Goal: Contribute content

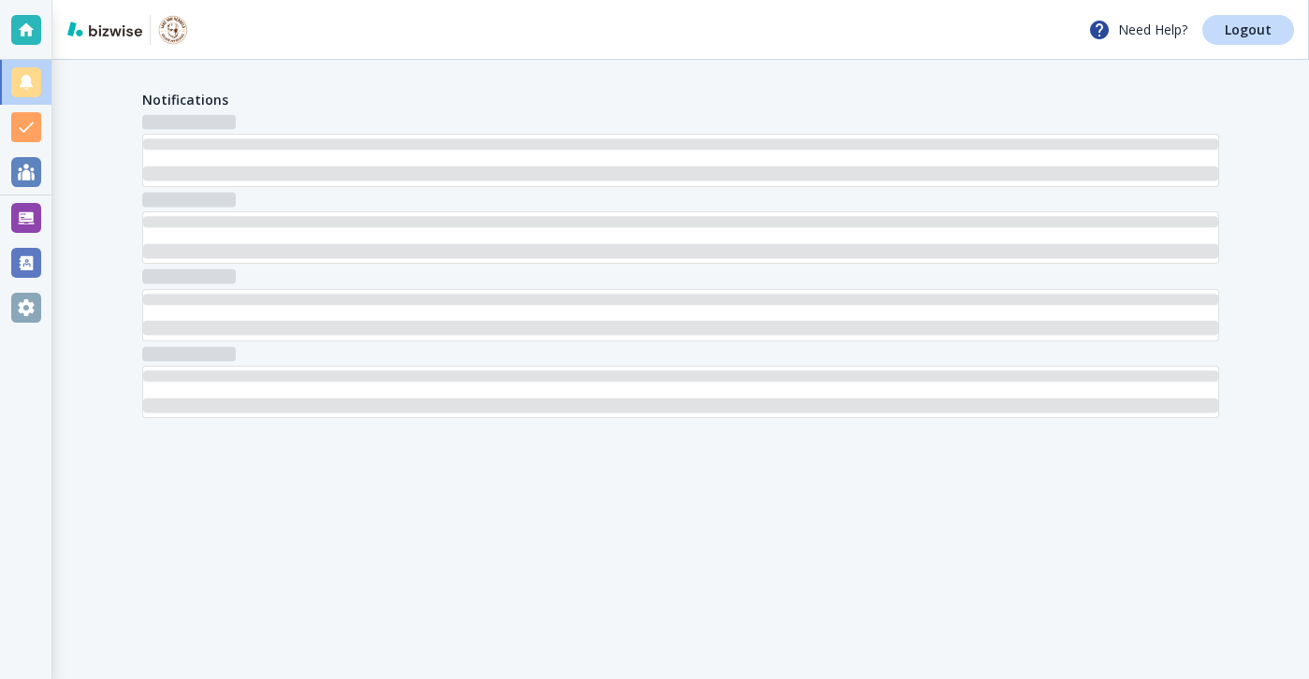
click at [47, 209] on div at bounding box center [25, 218] width 51 height 45
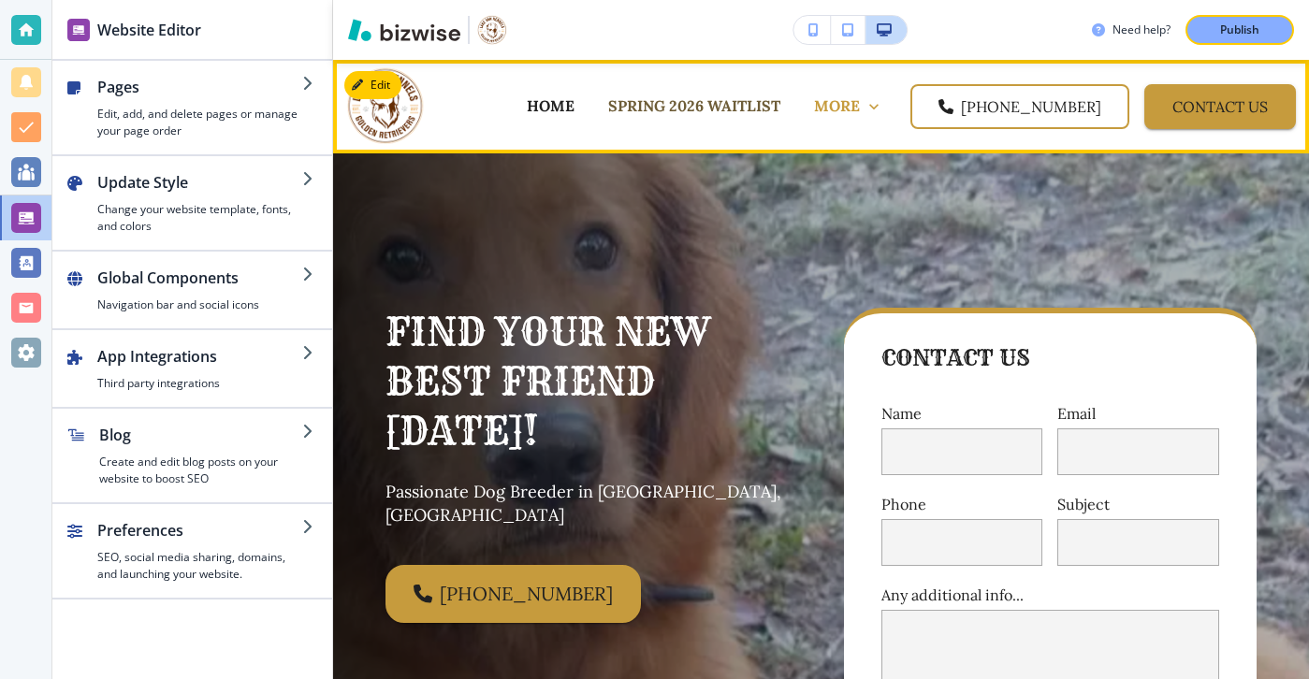
click at [780, 111] on p "SPRING 2026 WAITLIST" at bounding box center [694, 106] width 172 height 22
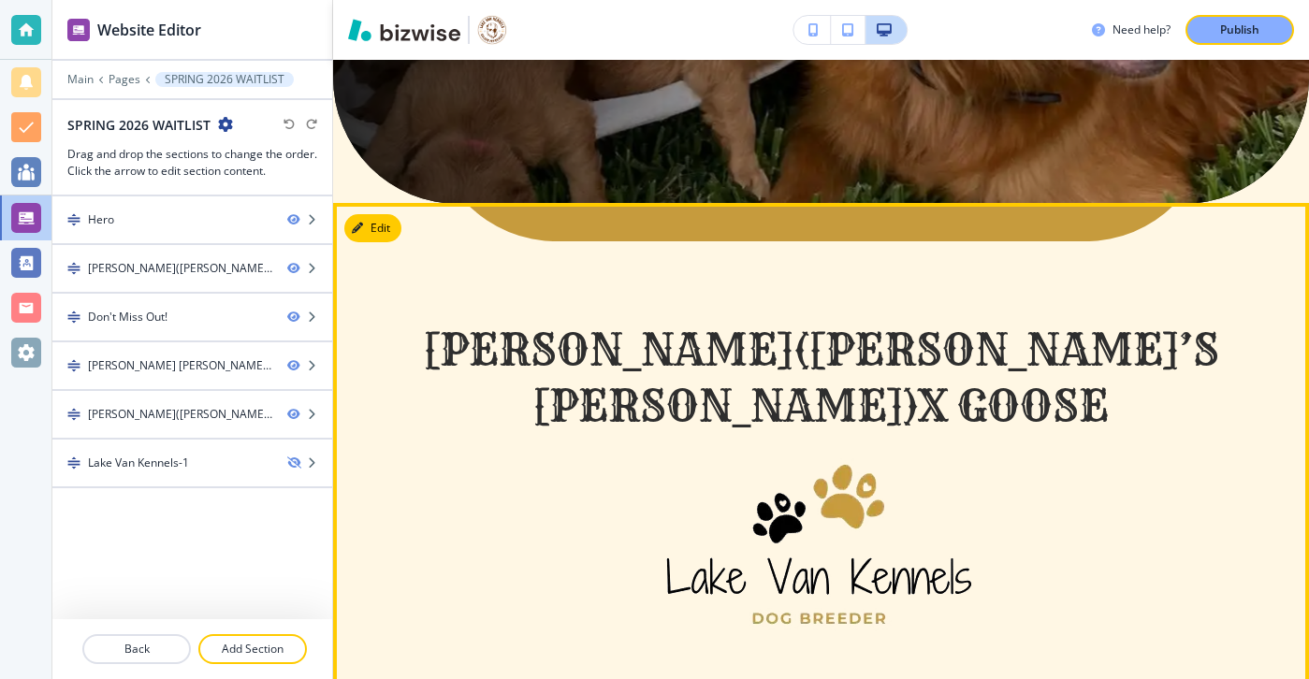
scroll to position [656, 0]
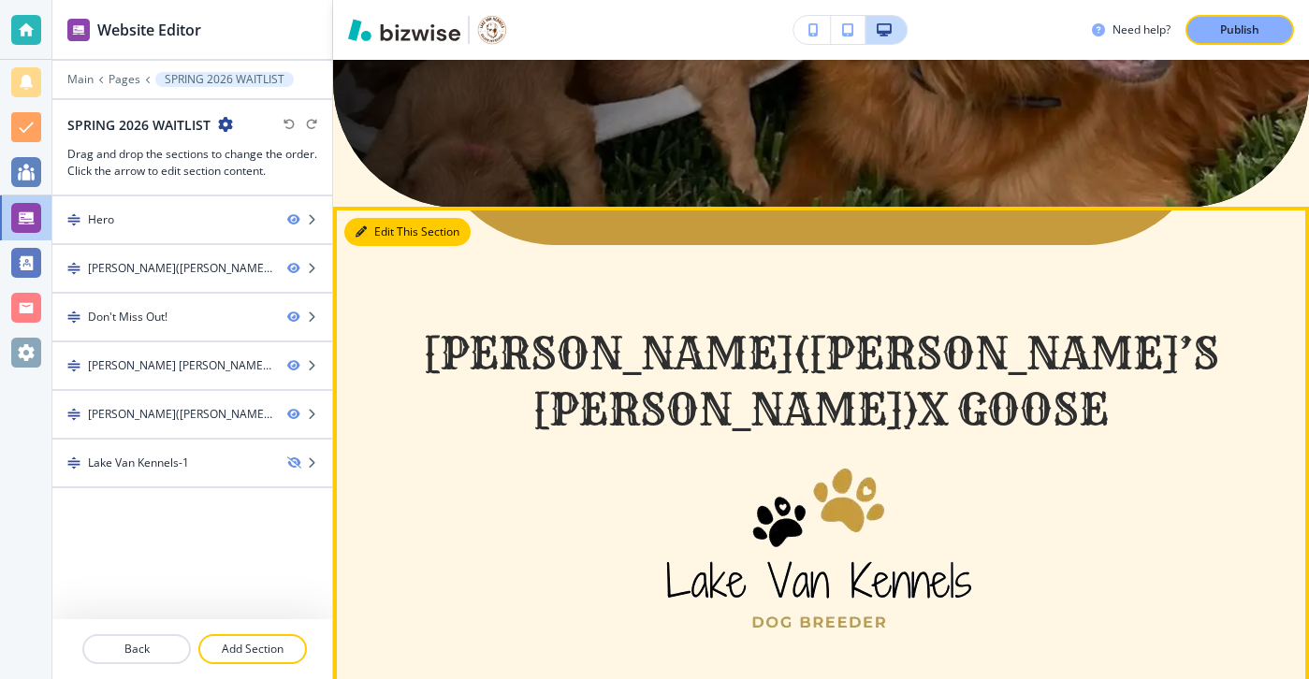
click at [348, 218] on button "Edit This Section" at bounding box center [407, 232] width 126 height 28
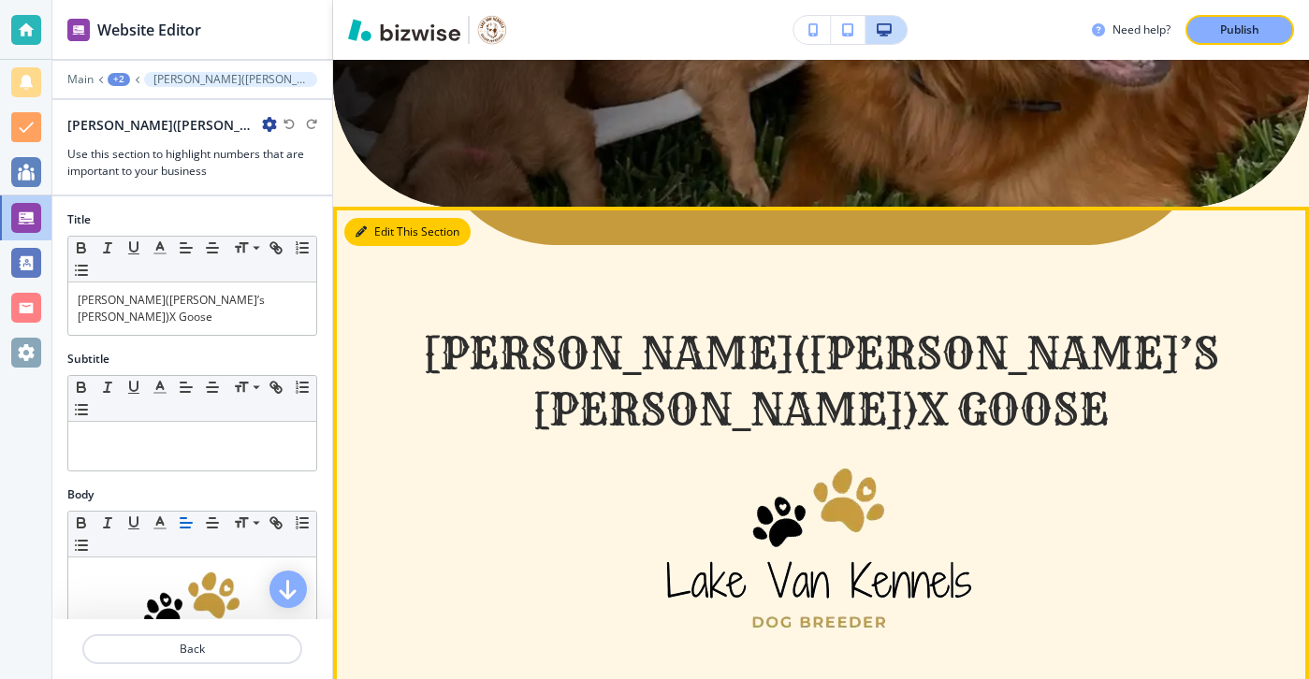
scroll to position [713, 0]
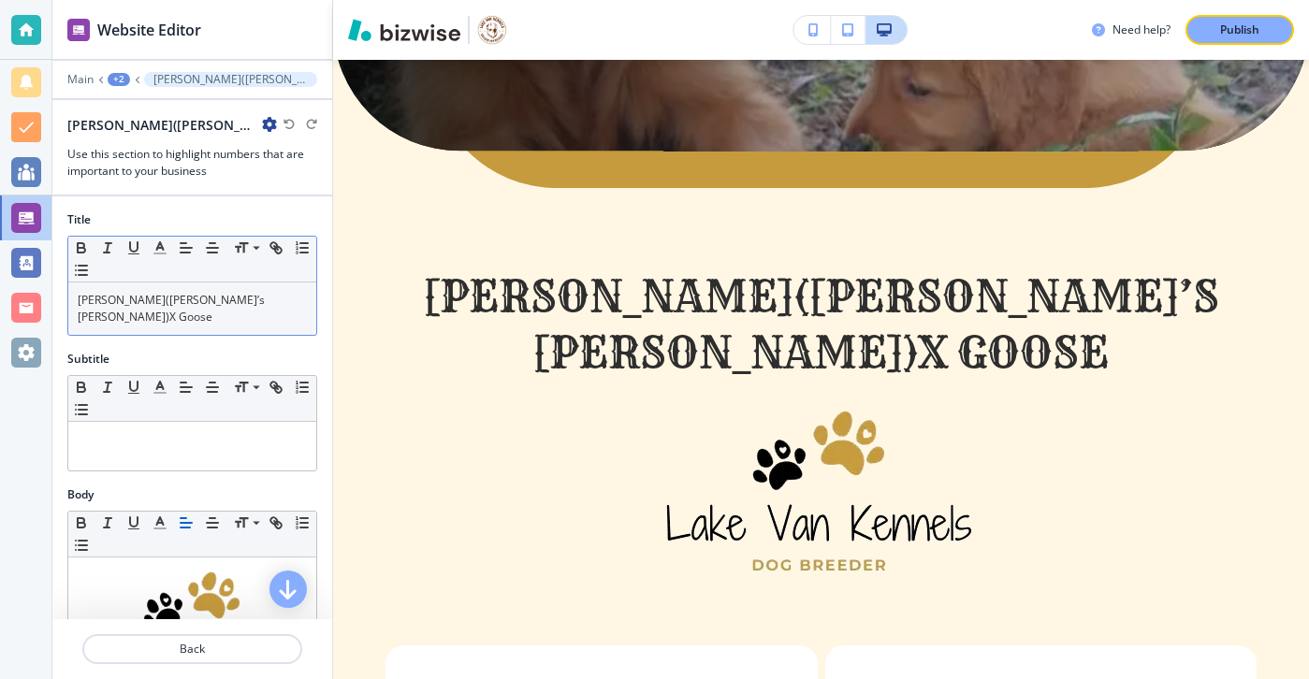
click at [109, 303] on span "[PERSON_NAME]([PERSON_NAME]’s [PERSON_NAME])X Goose" at bounding box center [173, 308] width 190 height 33
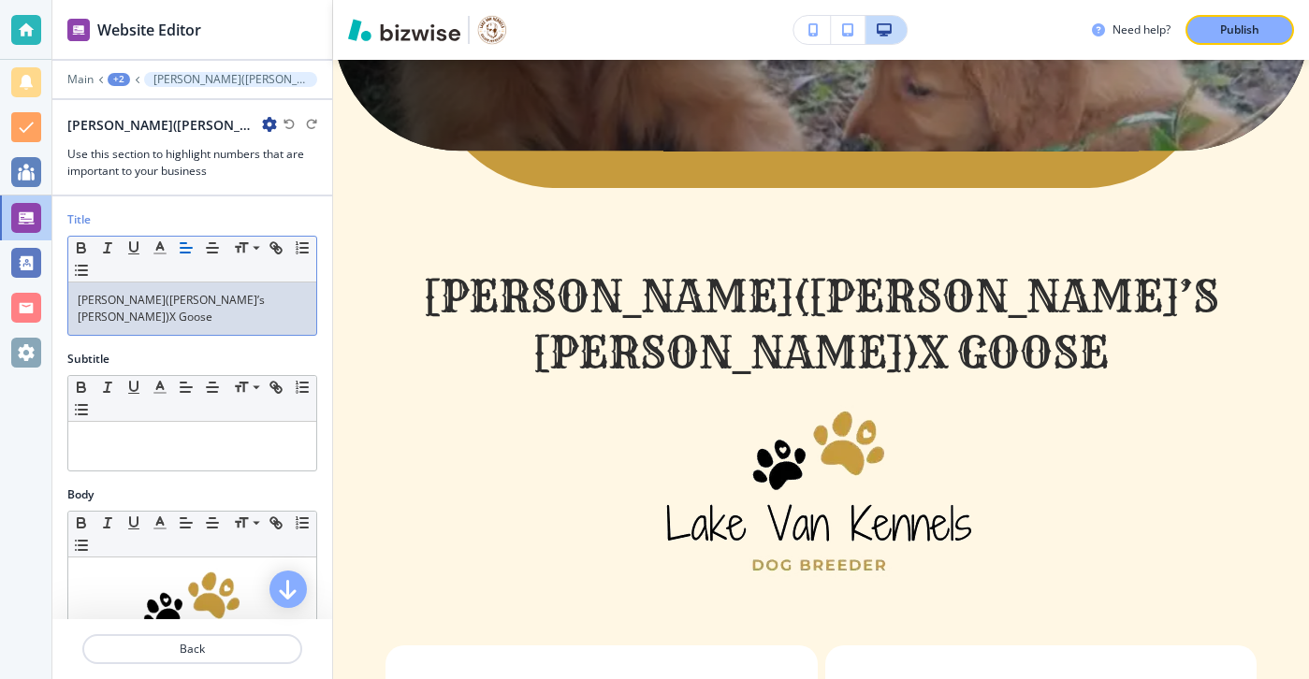
click at [108, 300] on span "[PERSON_NAME]([PERSON_NAME]’s [PERSON_NAME])X Goose" at bounding box center [173, 308] width 190 height 33
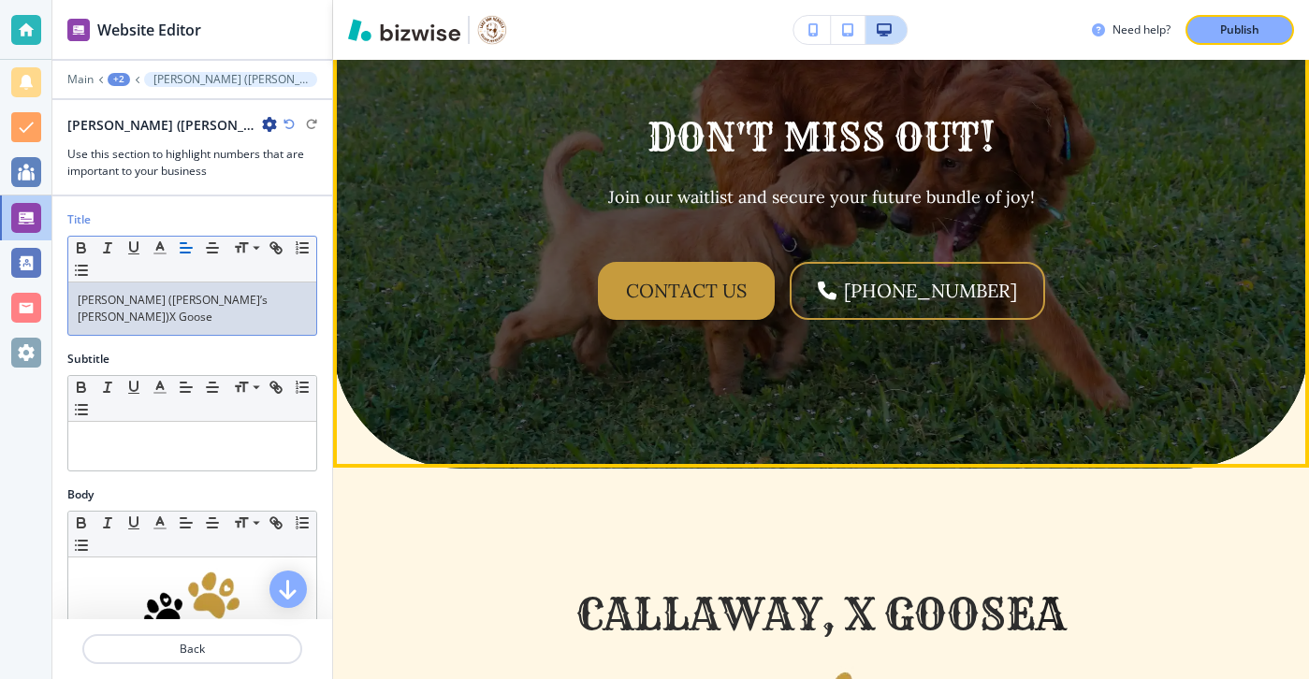
scroll to position [2017, 0]
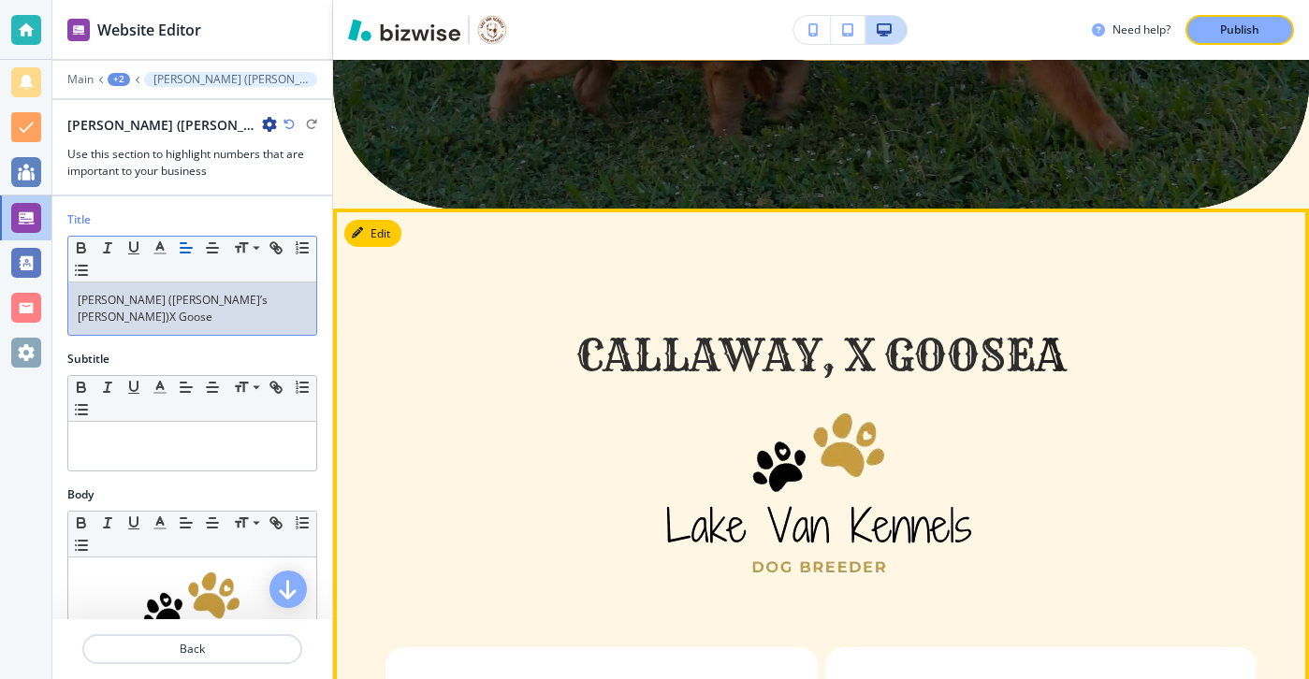
click at [367, 209] on div "Callaway, X goose a [DEMOGRAPHIC_DATA] 1. [PERSON_NAME] 2. Available [DEMOGRAPH…" at bounding box center [821, 559] width 976 height 701
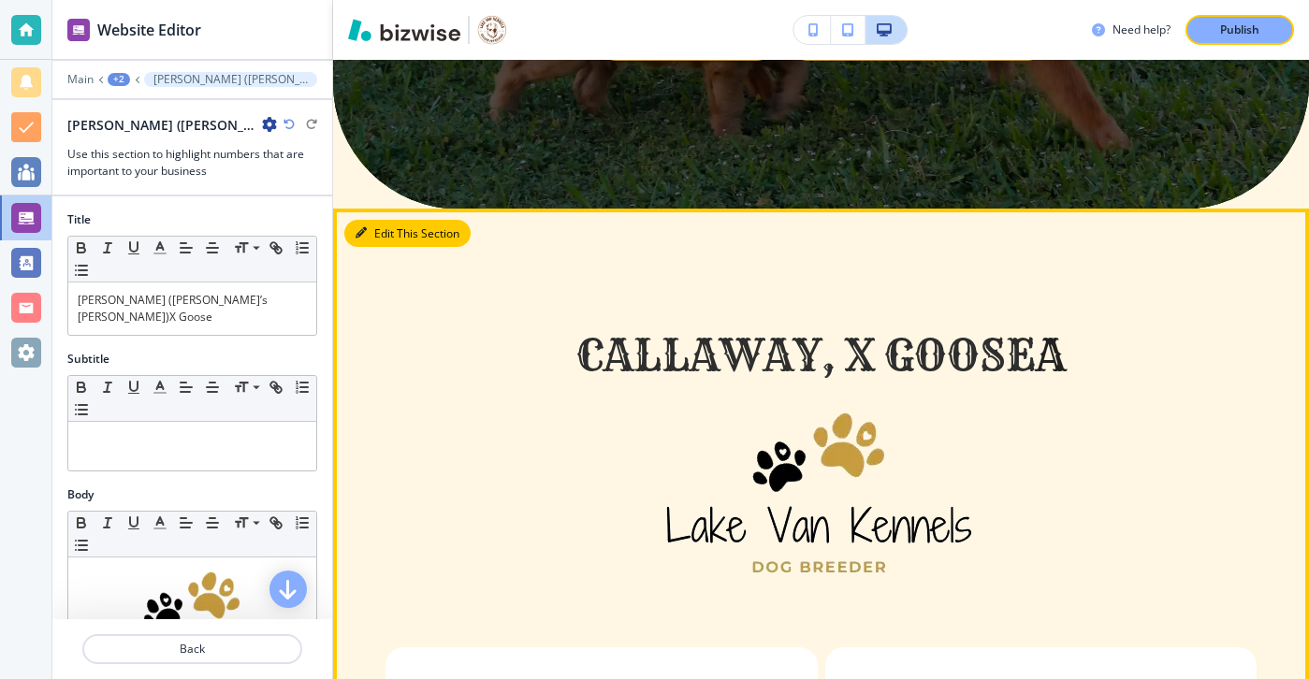
click at [370, 220] on button "Edit This Section" at bounding box center [407, 234] width 126 height 28
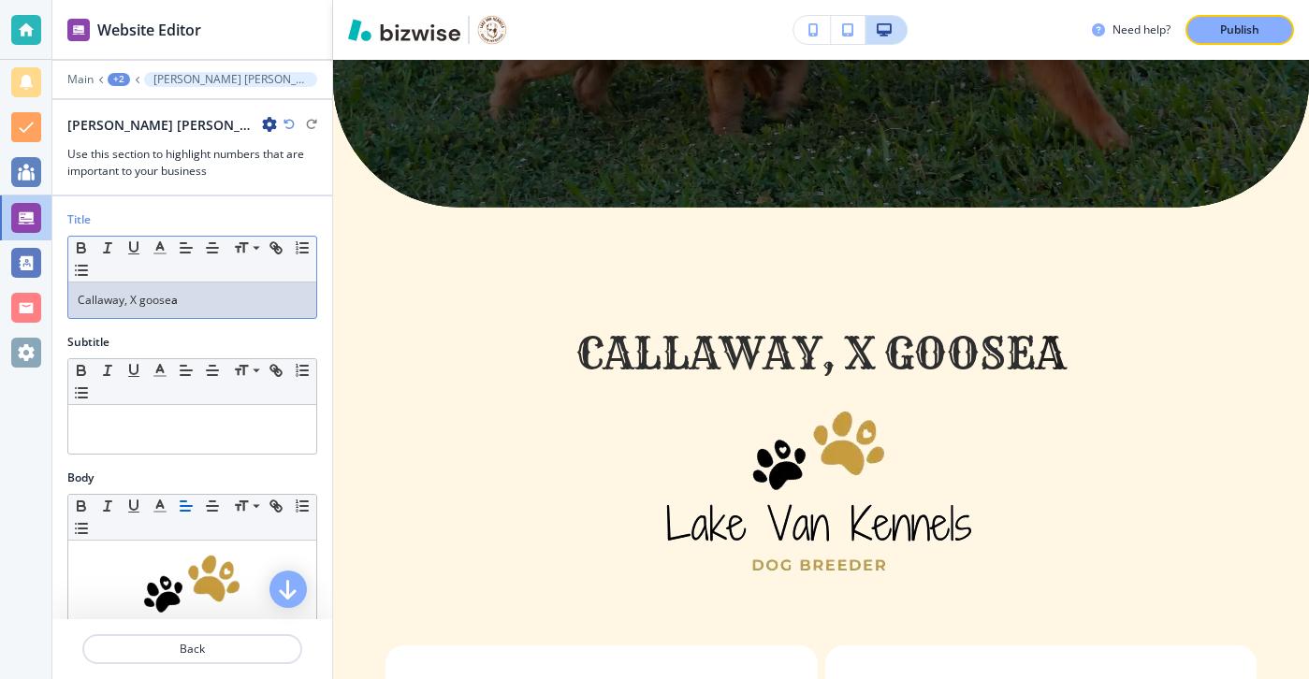
click at [123, 302] on span "Callaway, X goose" at bounding box center [125, 300] width 94 height 16
click at [130, 303] on span "Callaway, X goose" at bounding box center [125, 300] width 94 height 16
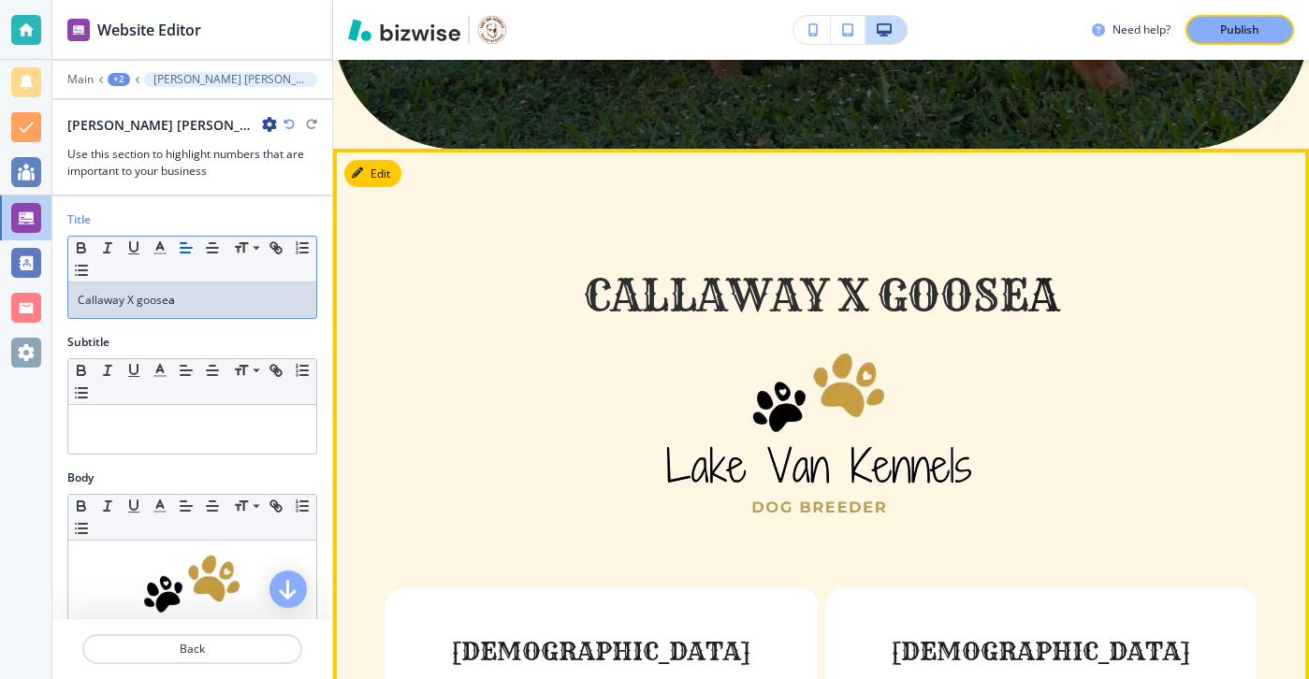
scroll to position [2090, 0]
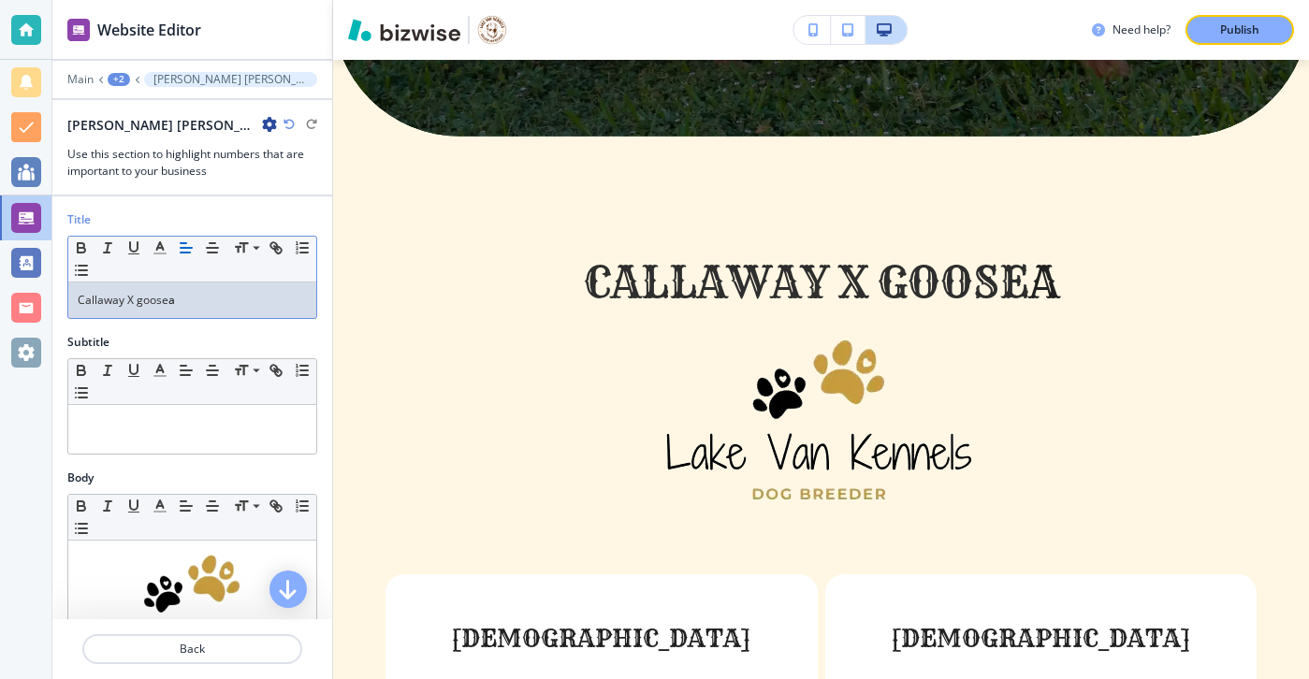
click at [263, 311] on div "Callaway X goose a" at bounding box center [192, 301] width 248 height 36
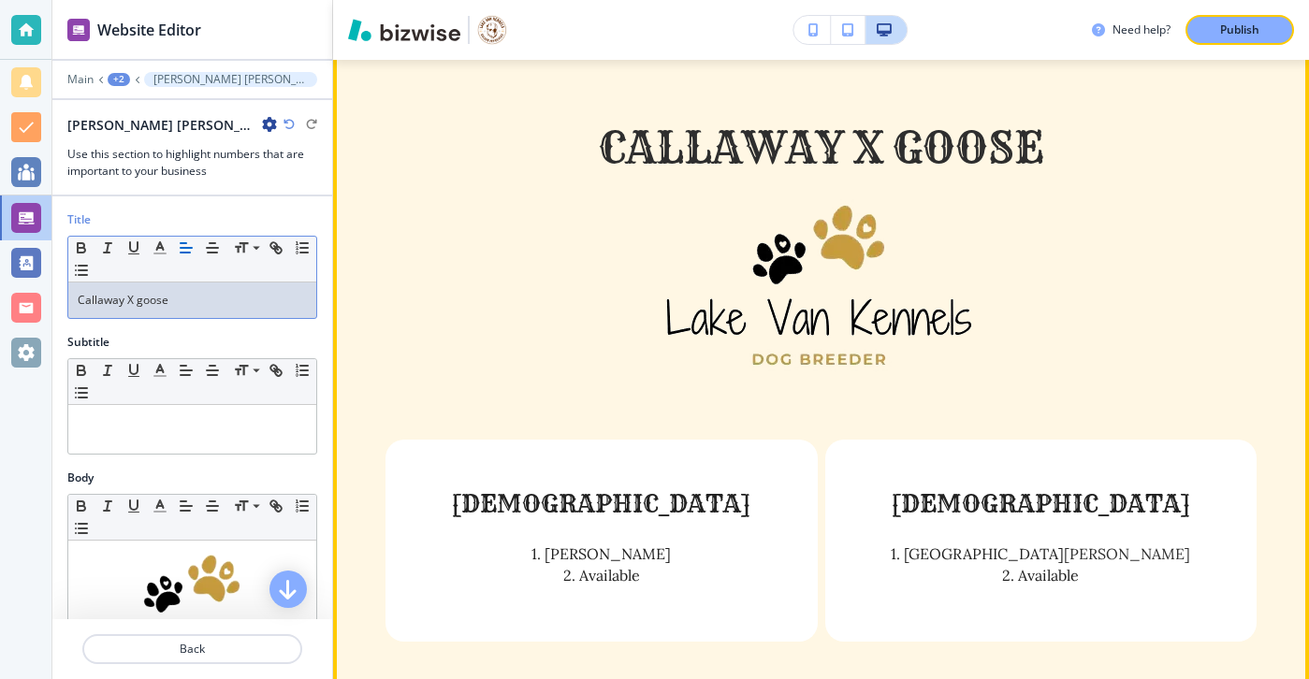
scroll to position [2227, 0]
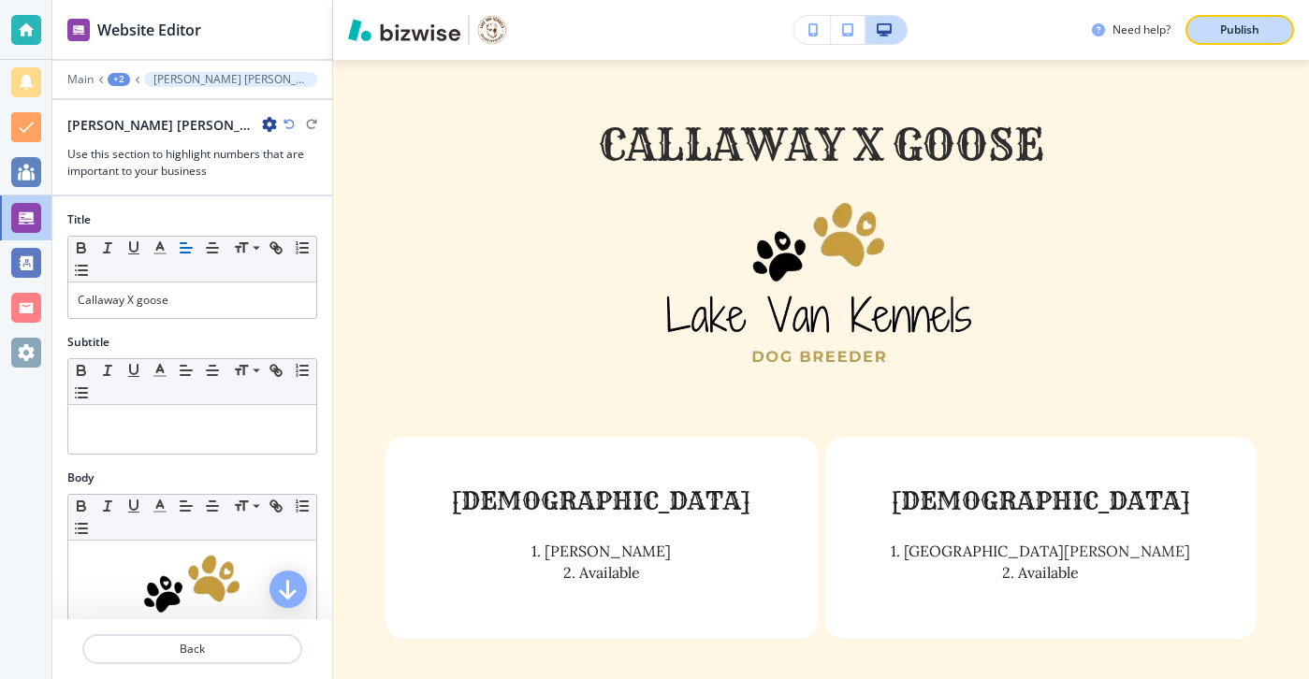
click at [1275, 16] on button "Publish" at bounding box center [1240, 30] width 109 height 30
